Goal: Check status: Check status

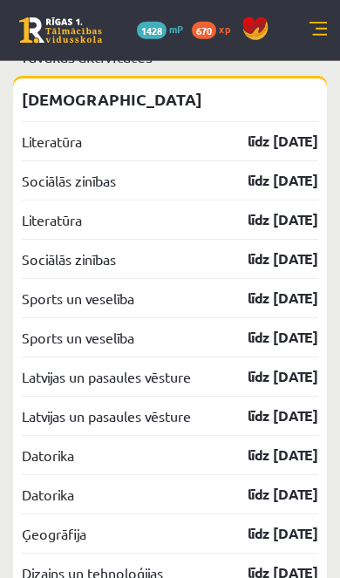
scroll to position [2288, 0]
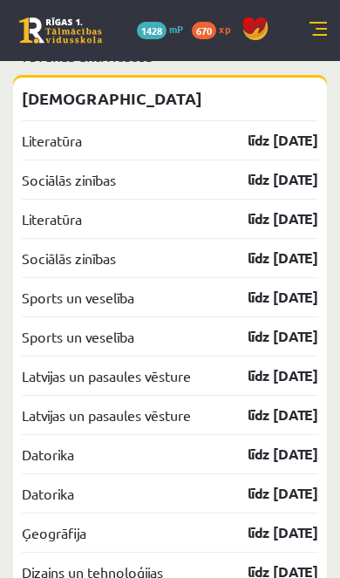
click at [323, 26] on link at bounding box center [317, 30] width 17 height 17
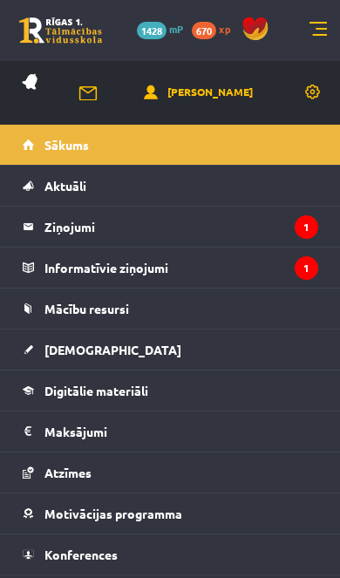
click at [85, 234] on legend "Ziņojumi 1" at bounding box center [181, 227] width 274 height 40
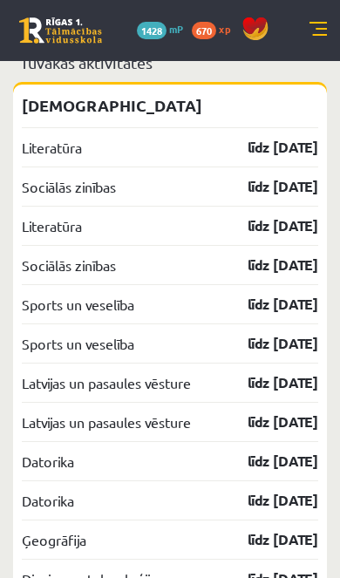
scroll to position [2280, 0]
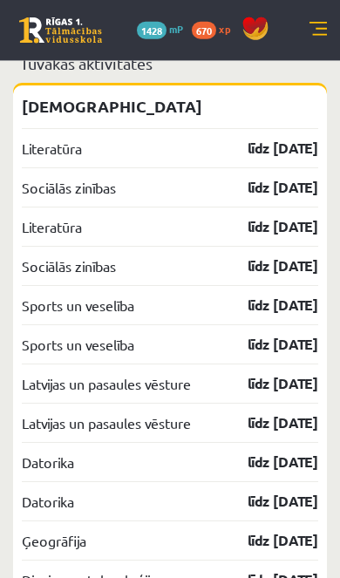
click at [310, 37] on link at bounding box center [317, 30] width 17 height 17
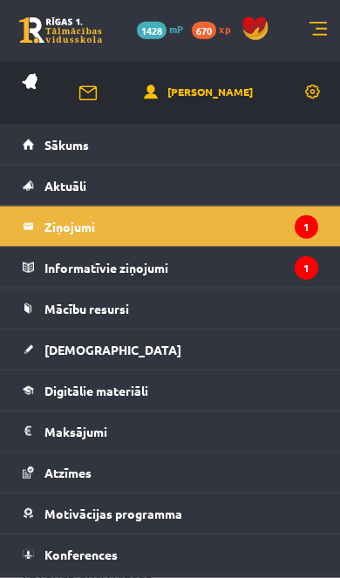
scroll to position [2281, 0]
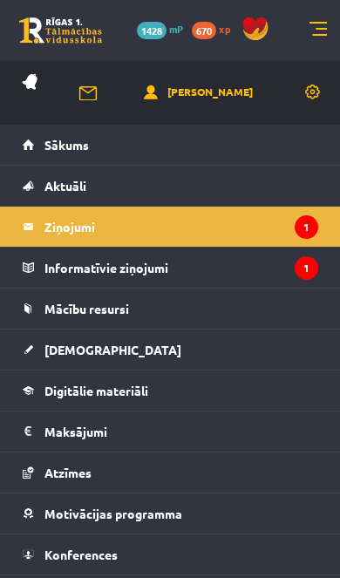
click at [139, 385] on span "Digitālie materiāli" at bounding box center [96, 391] width 104 height 16
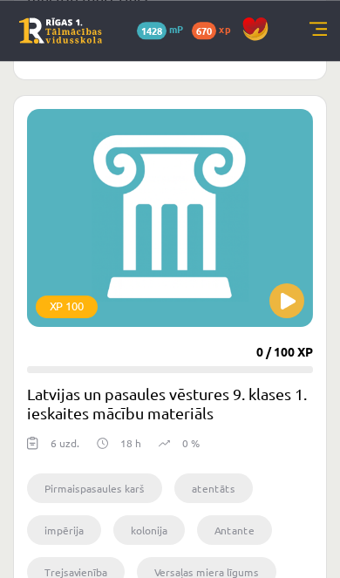
scroll to position [4184, 0]
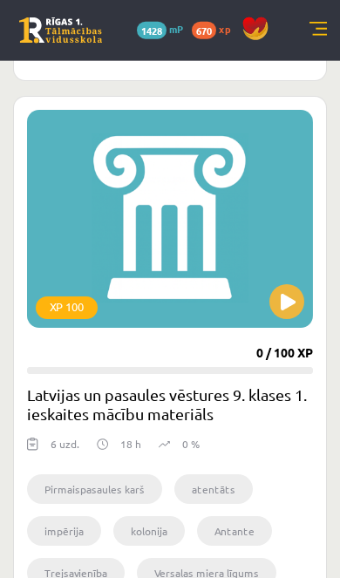
click at [235, 253] on div "XP 100" at bounding box center [170, 219] width 286 height 218
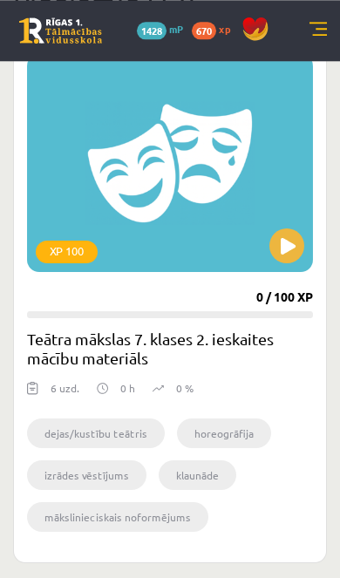
scroll to position [425, 0]
click at [314, 37] on link at bounding box center [317, 30] width 17 height 17
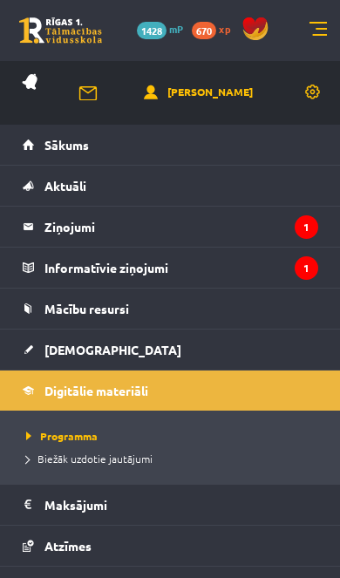
click at [92, 348] on span "[DEMOGRAPHIC_DATA]" at bounding box center [112, 350] width 137 height 16
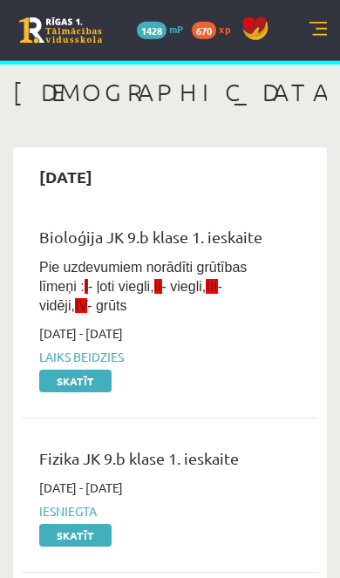
scroll to position [58, 0]
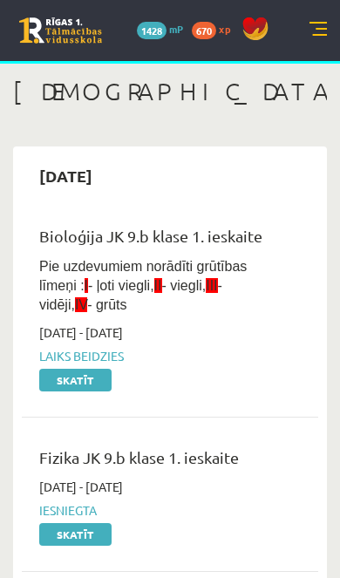
click at [78, 370] on link "Skatīt" at bounding box center [75, 380] width 72 height 23
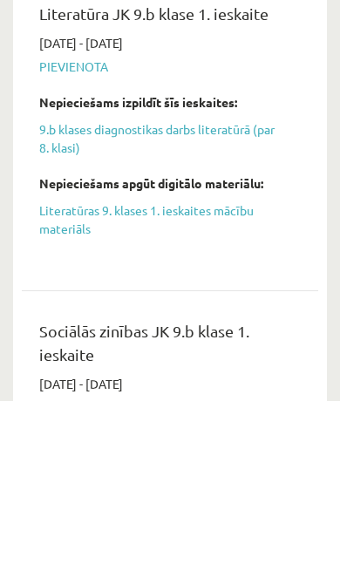
scroll to position [1804, 0]
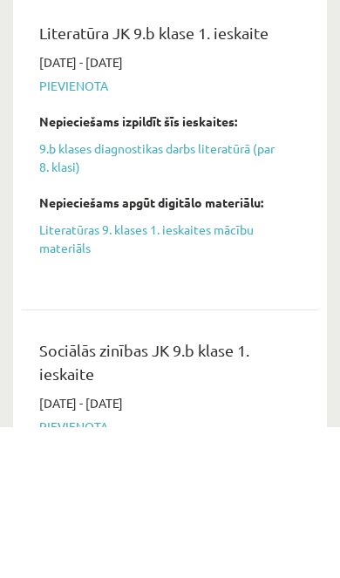
click at [71, 204] on div "2025-09-16 - 2025-09-30 Pievienota Nepieciešams izpildīt šīs ieskaites: 9.b kla…" at bounding box center [157, 318] width 262 height 228
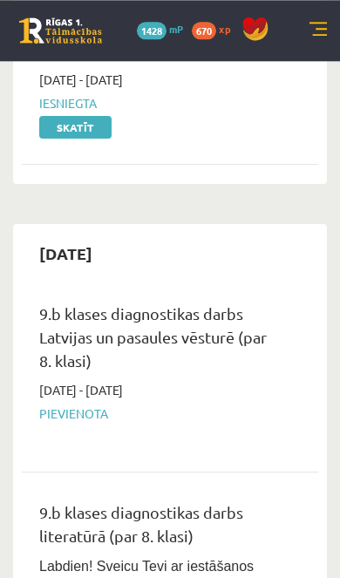
scroll to position [0, 0]
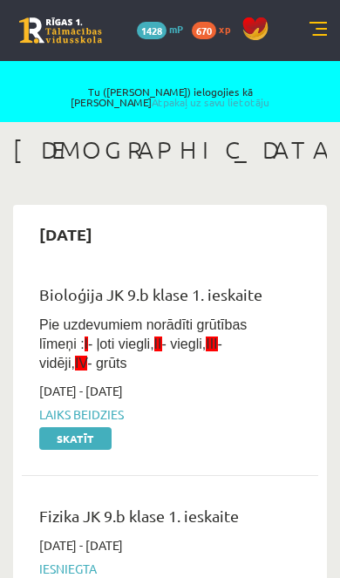
click at [265, 95] on link "Atpakaļ uz savu lietotāju" at bounding box center [211, 102] width 118 height 14
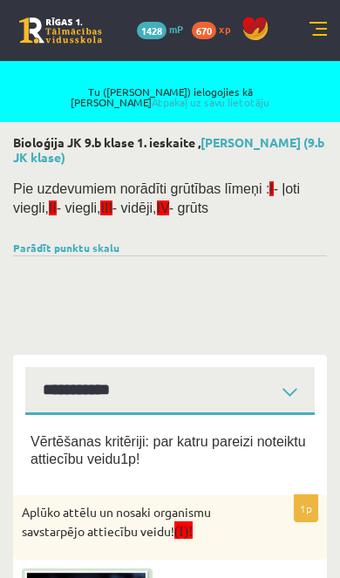
select select "**********"
click at [87, 247] on link "Parādīt punktu skalu" at bounding box center [66, 248] width 106 height 14
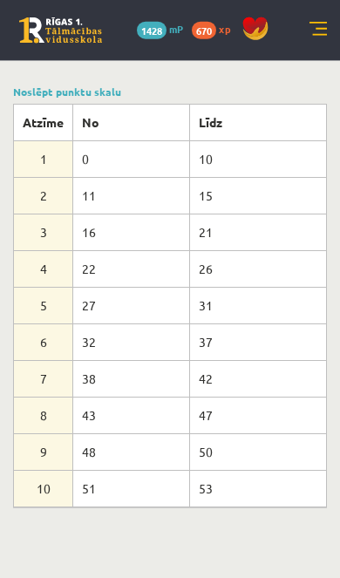
scroll to position [132, 0]
